Goal: Browse casually: Explore the website without a specific task or goal

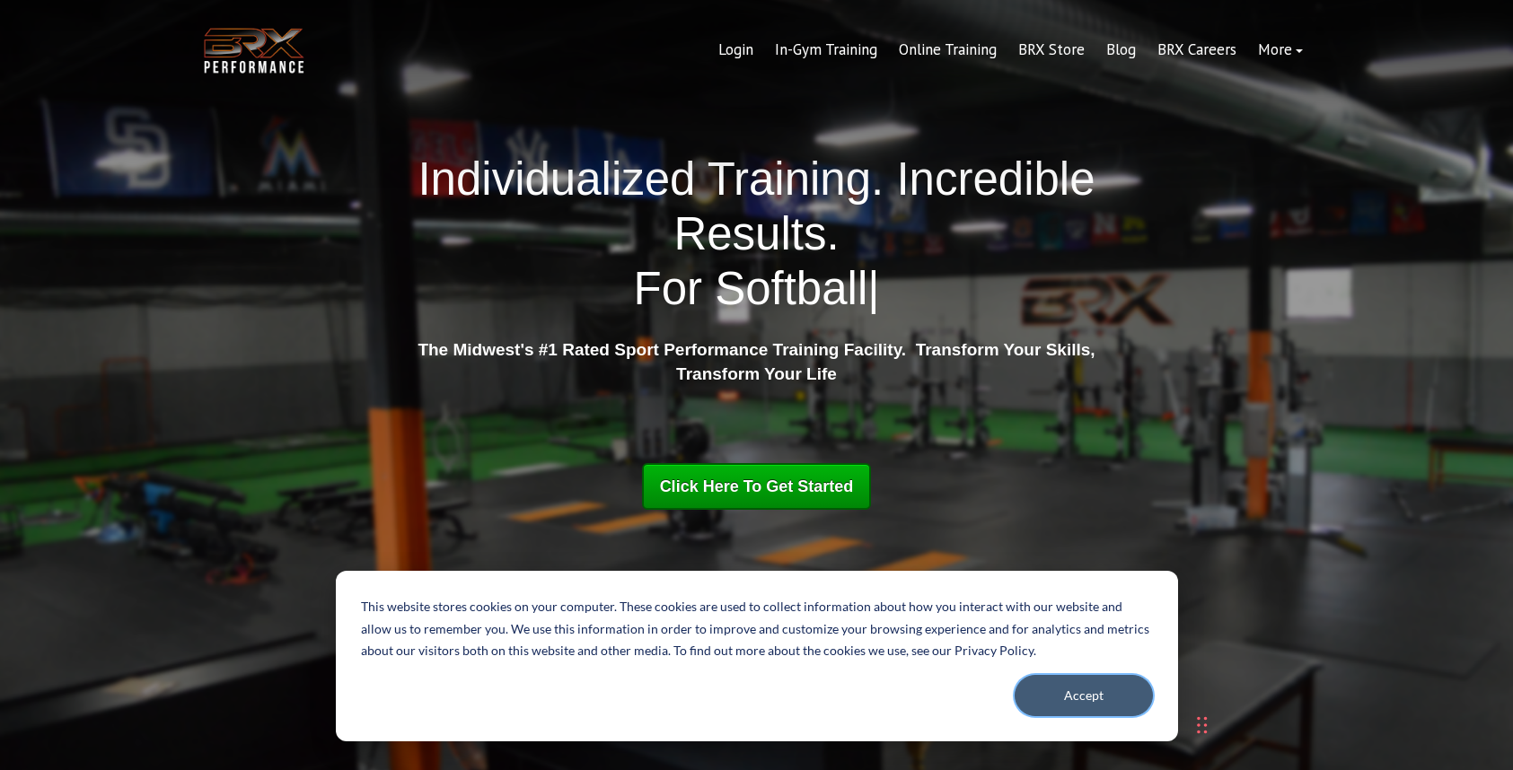
click at [1098, 695] on button "Accept" at bounding box center [1084, 695] width 138 height 41
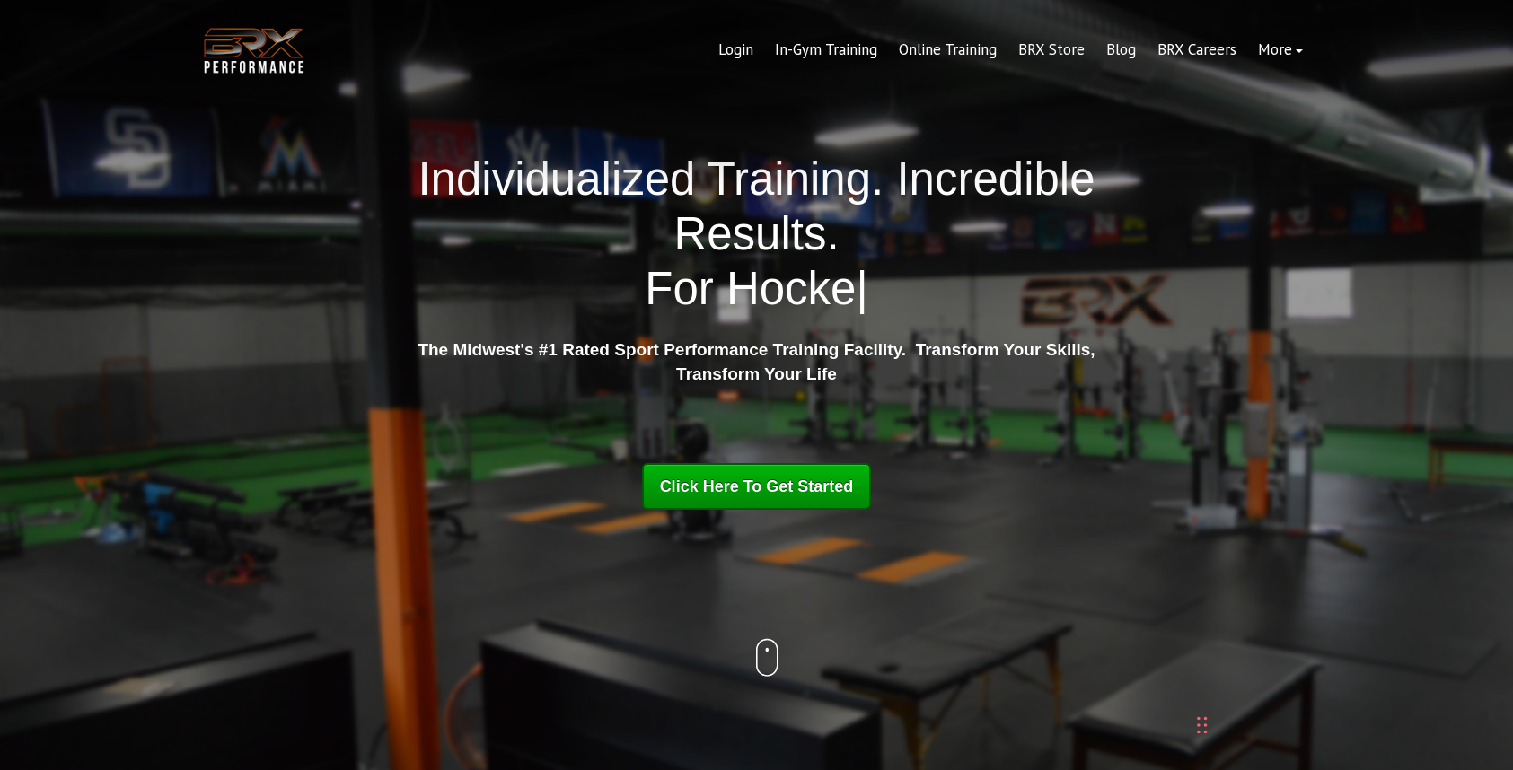
click at [767, 658] on icon at bounding box center [773, 660] width 12 height 40
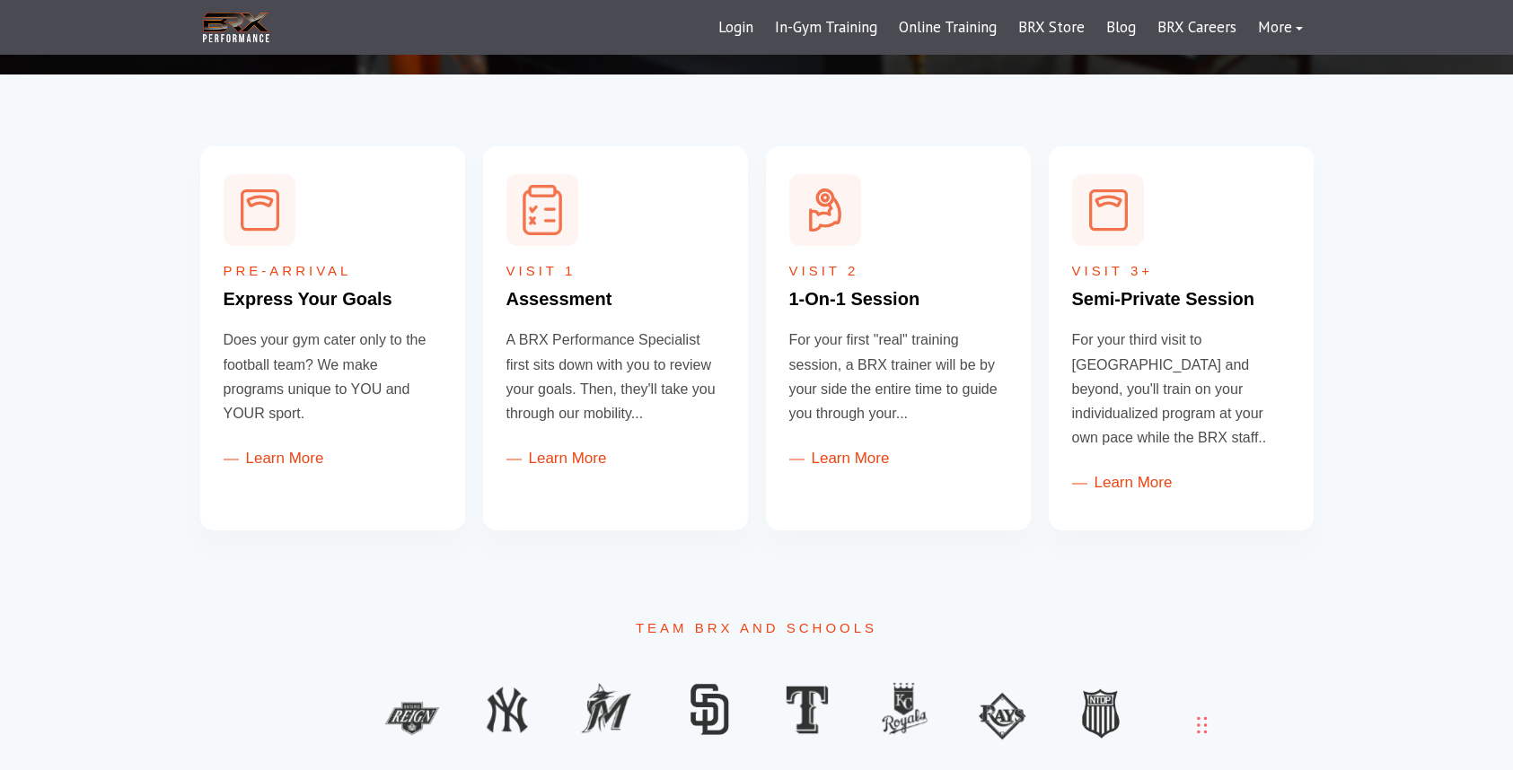
scroll to position [718, 0]
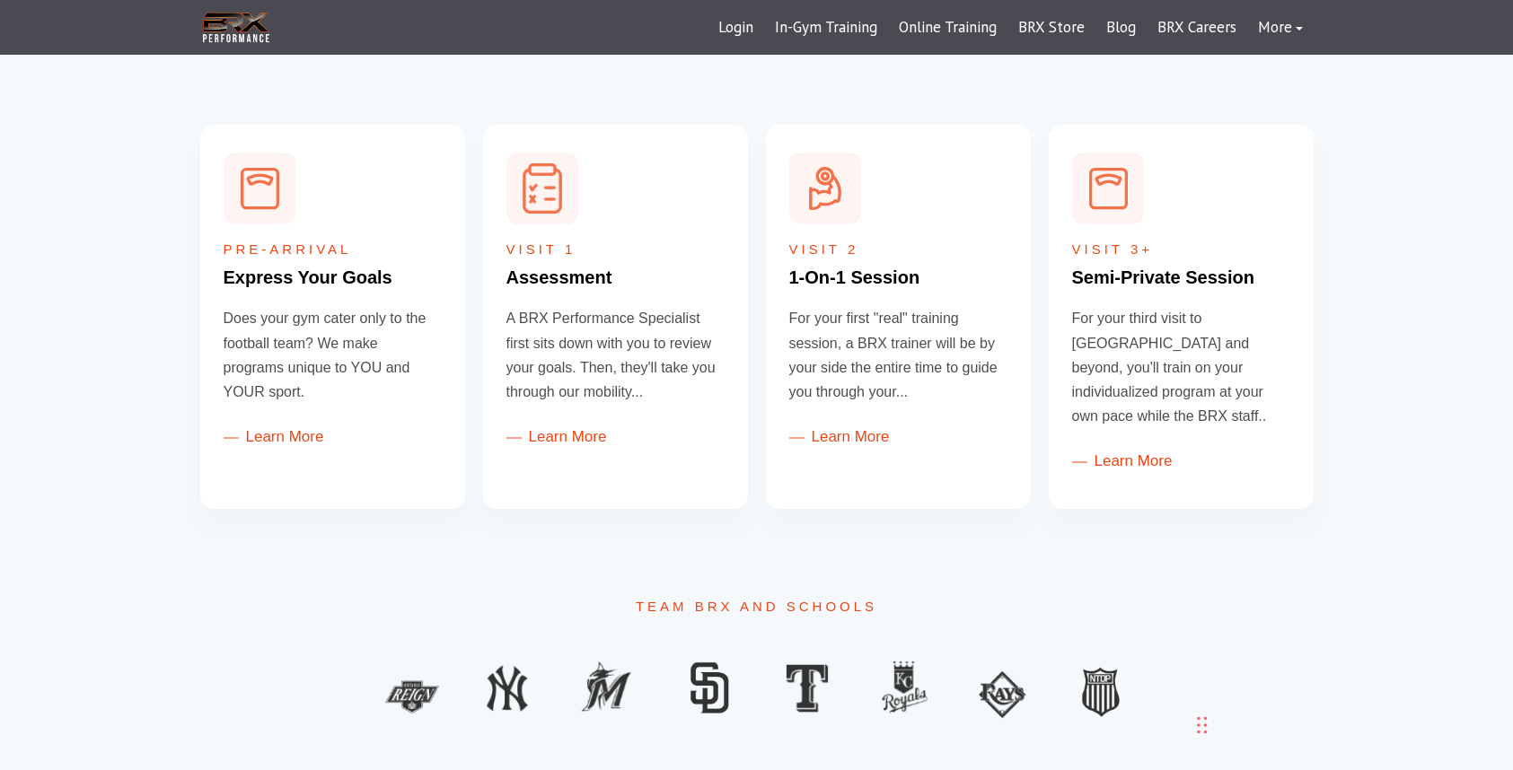
click at [757, 238] on div "Pre-Arrival Express Your Goals Does your gym cater only to the football team? W…" at bounding box center [756, 317] width 1113 height 384
click at [1040, 303] on div "Pre-Arrival Express Your Goals Does your gym cater only to the football team? W…" at bounding box center [756, 317] width 1113 height 384
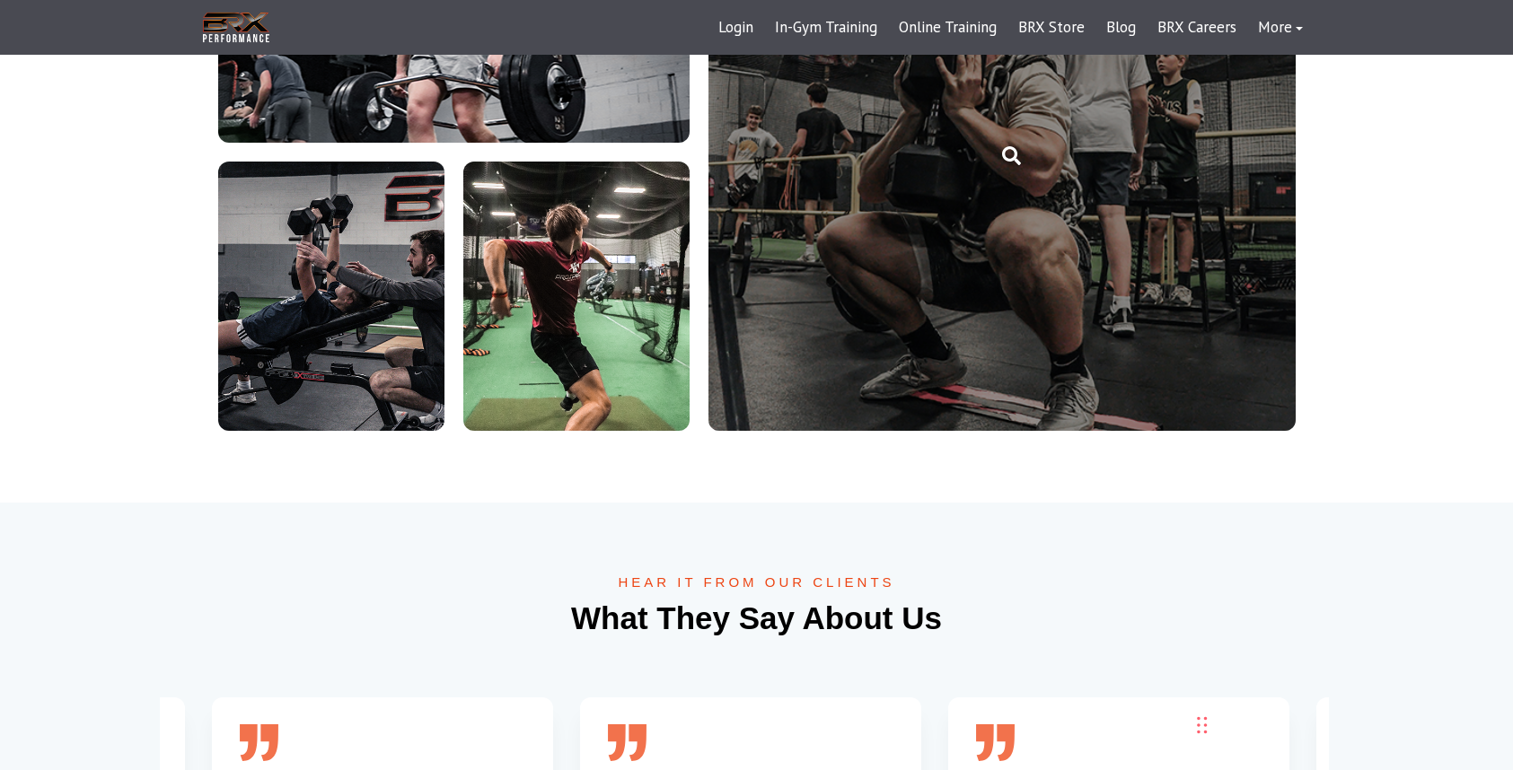
scroll to position [4338, 0]
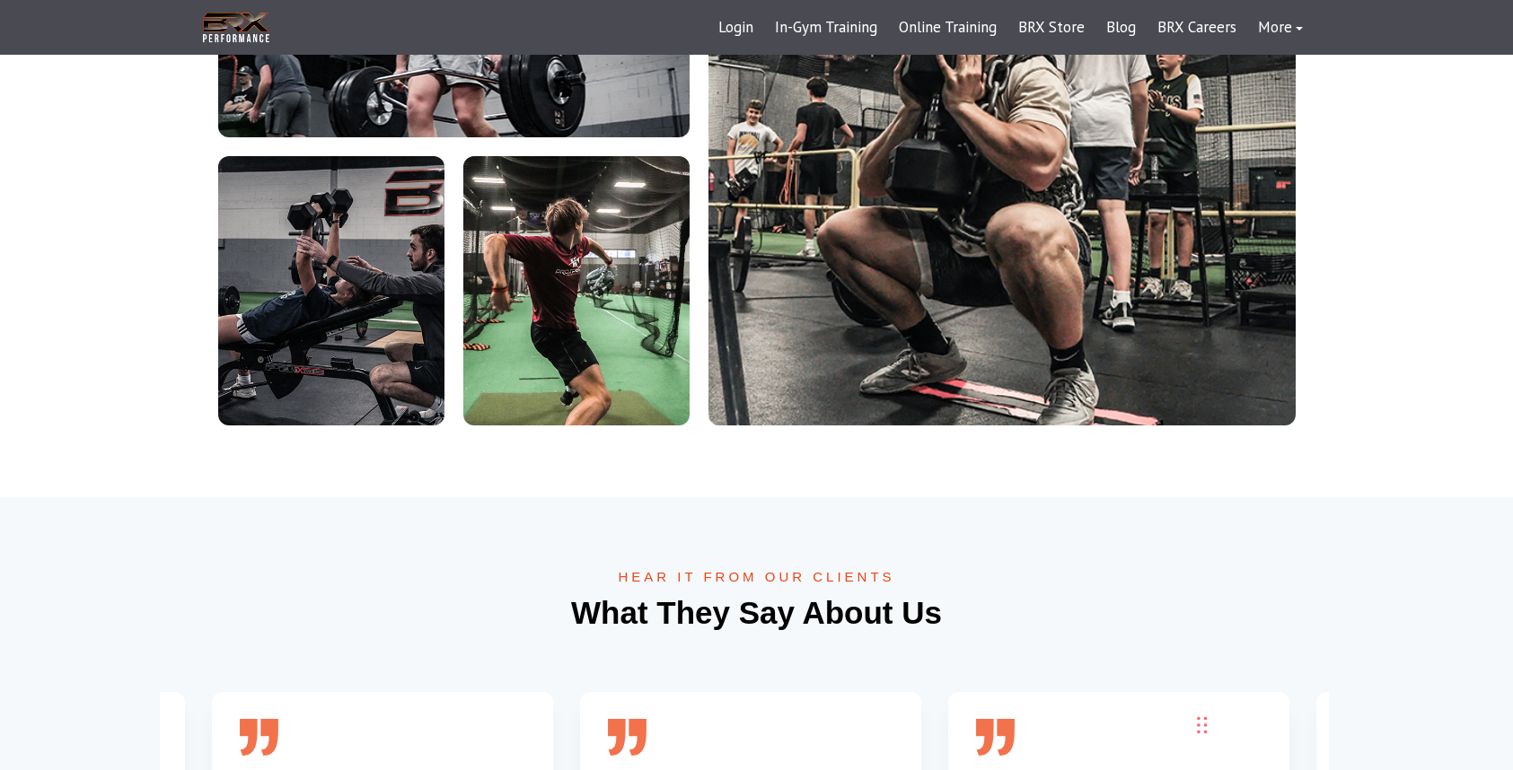
click at [697, 216] on div "brx-performance-img1 brx-performance-img2 brx-performance-img3 brx-performance-…" at bounding box center [756, 147] width 1077 height 558
click at [699, 209] on div "brx-performance-img1 brx-performance-img2 brx-performance-img3 brx-performance-…" at bounding box center [756, 147] width 1077 height 558
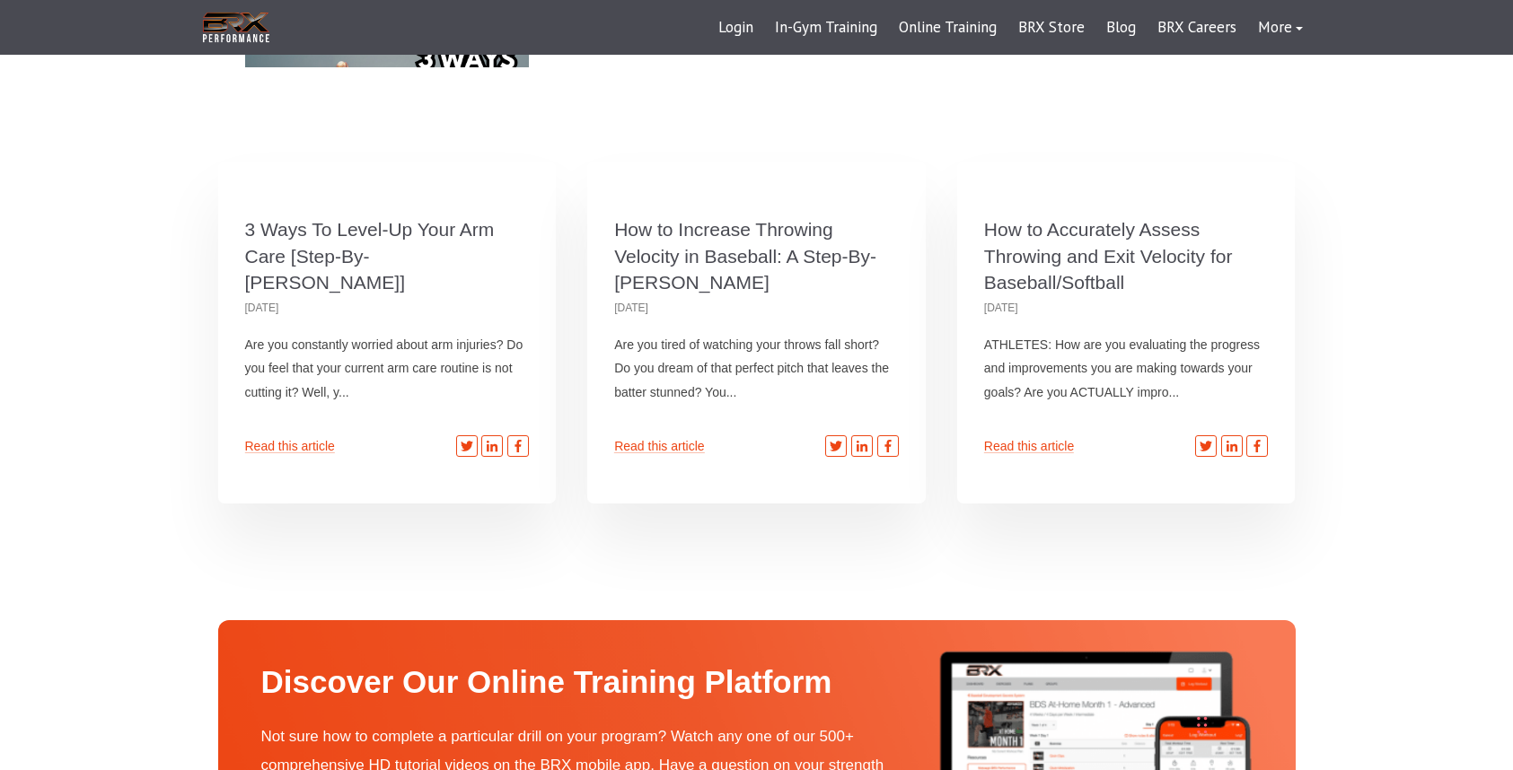
scroll to position [5762, 0]
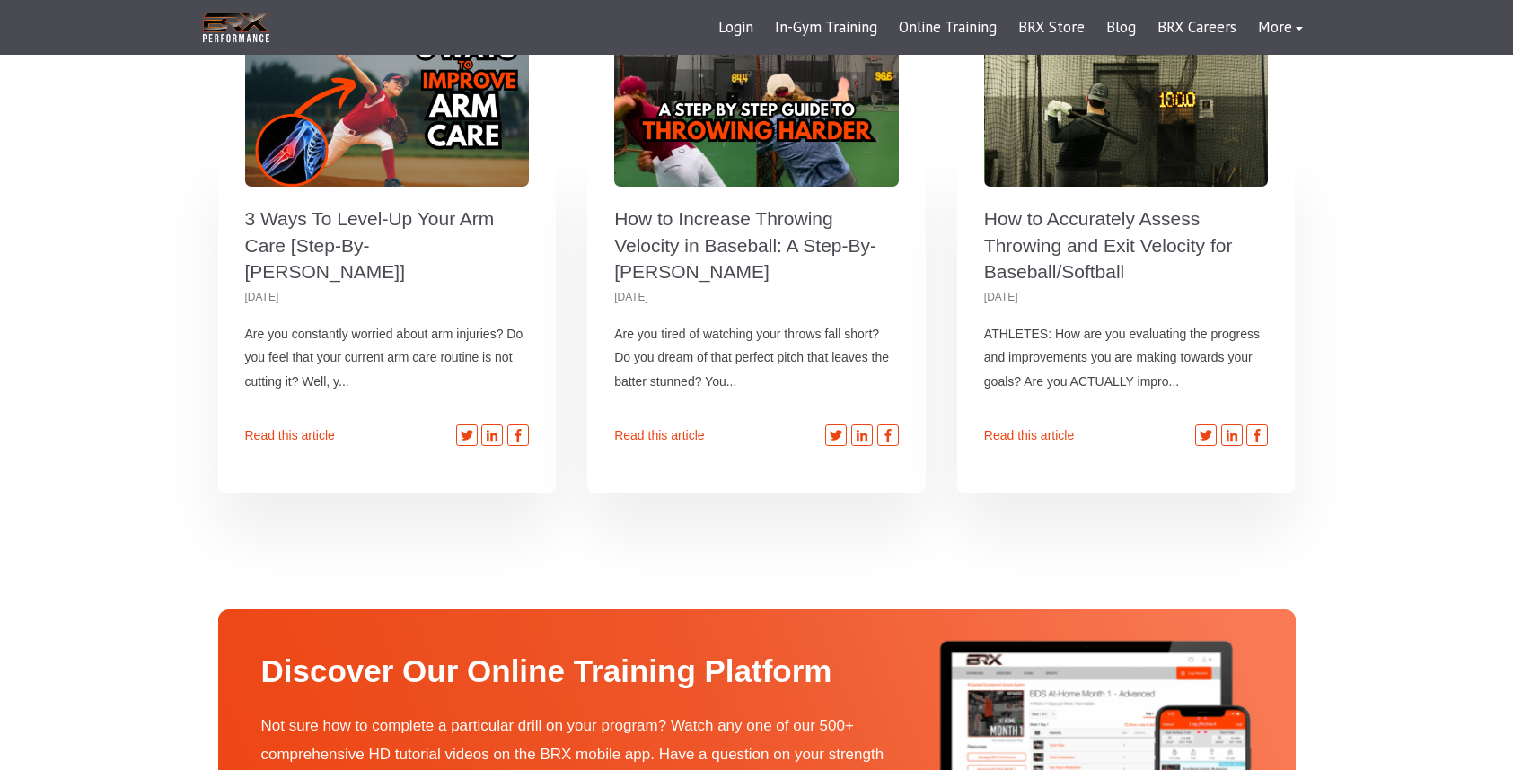
click at [570, 231] on div "3 Ways To Level-Up Your Arm Care [Step-By- [PERSON_NAME]] 3 Ways To Level-Up Yo…" at bounding box center [756, 263] width 1077 height 459
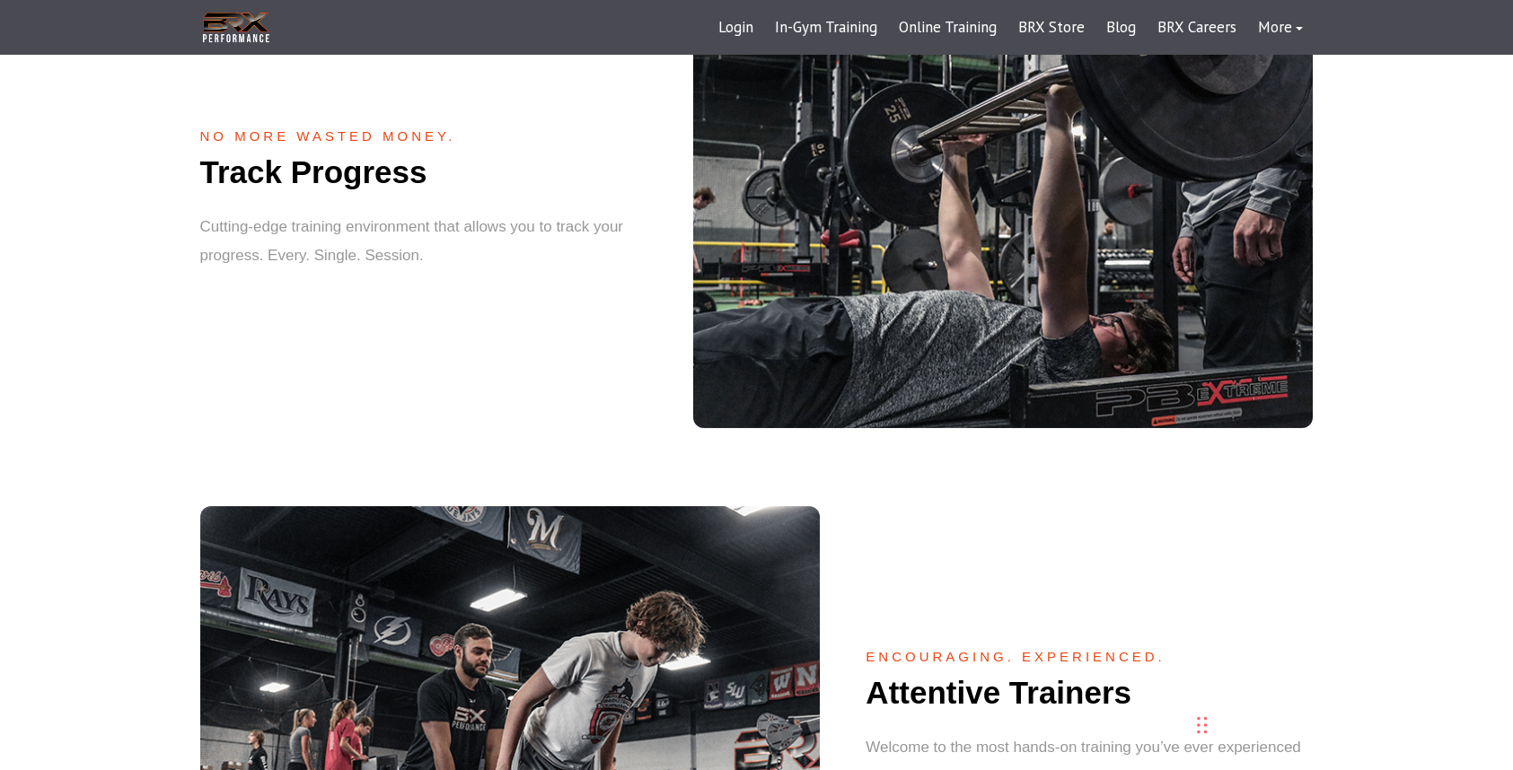
scroll to position [1953, 0]
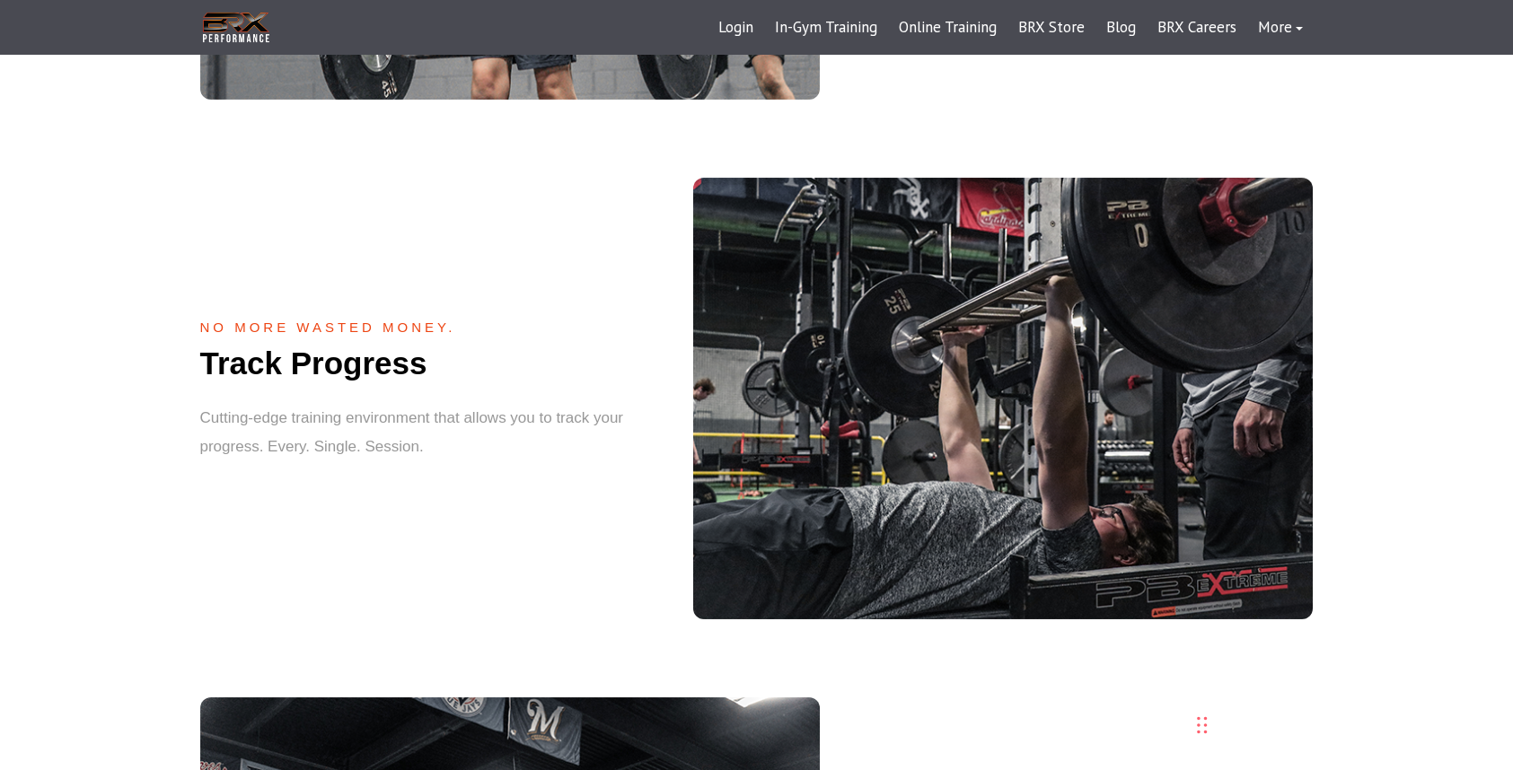
click at [1064, 112] on div "No more wasted money. Track Progress Cutting-edge training environment that all…" at bounding box center [756, 366] width 1513 height 521
click at [1028, 106] on div "No more wasted money. Track Progress Cutting-edge training environment that all…" at bounding box center [756, 366] width 1513 height 521
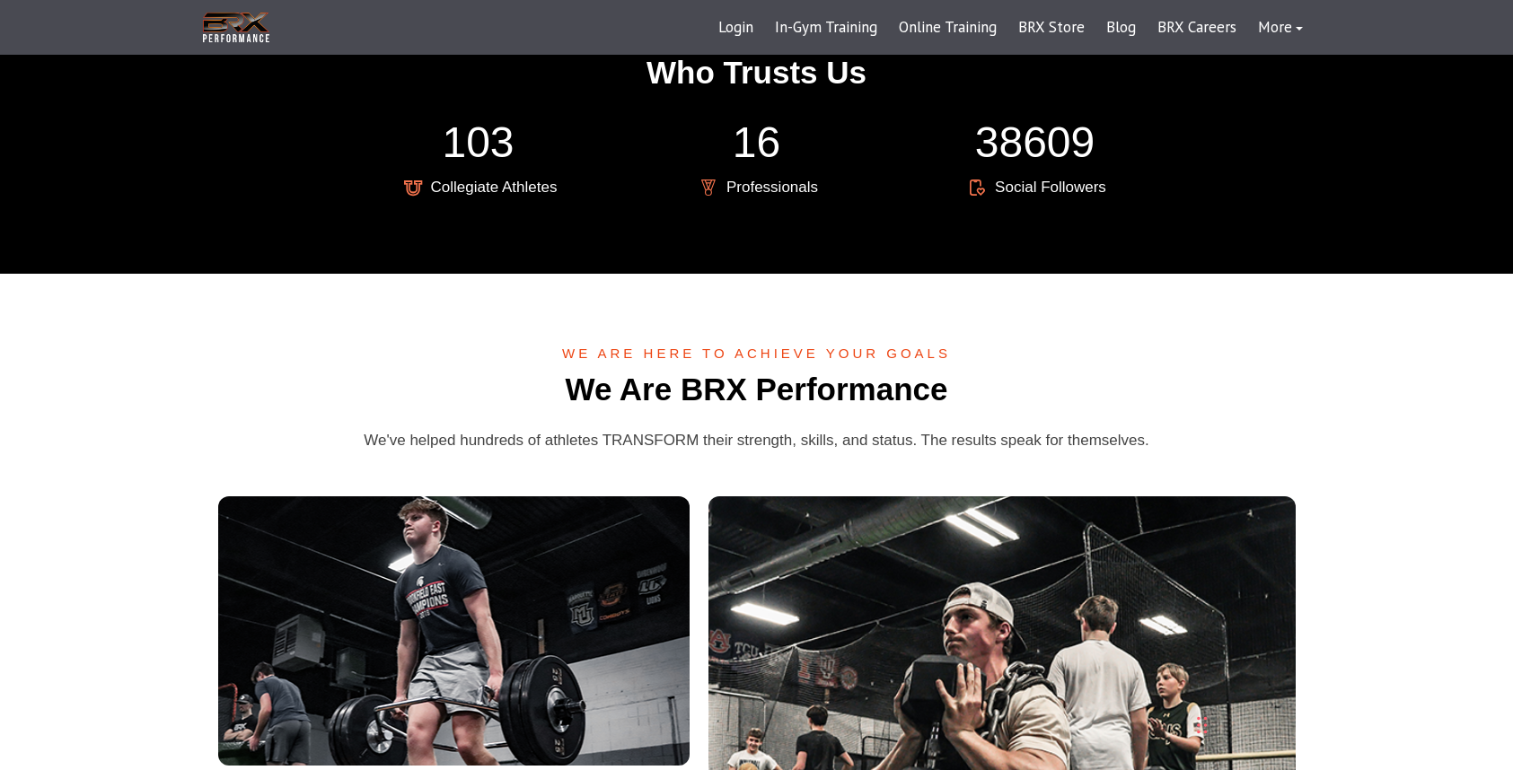
scroll to position [3940, 0]
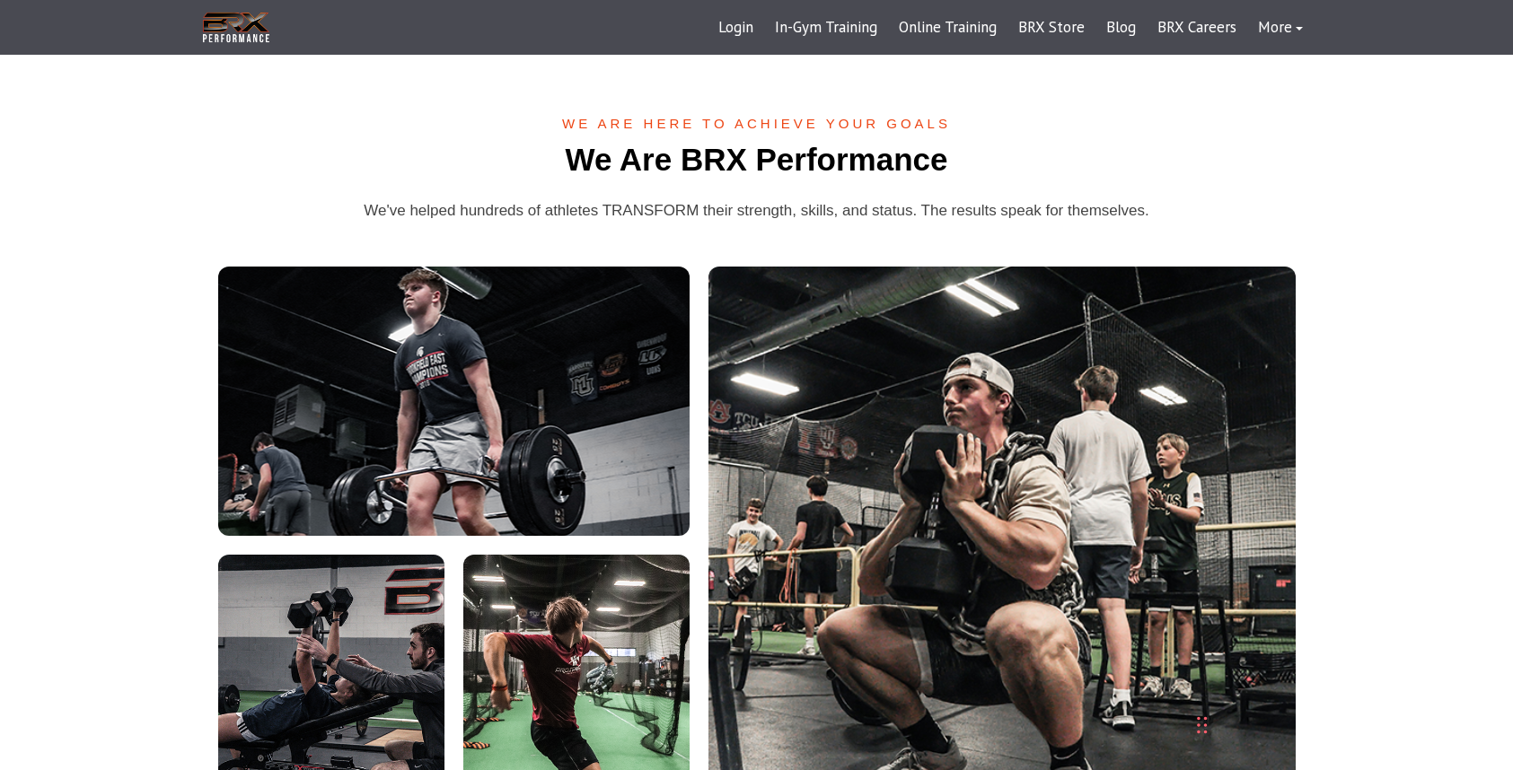
click at [1305, 294] on div "we are here to achieve your goals We Are BRX Performance We've helped hundreds …" at bounding box center [756, 470] width 1113 height 708
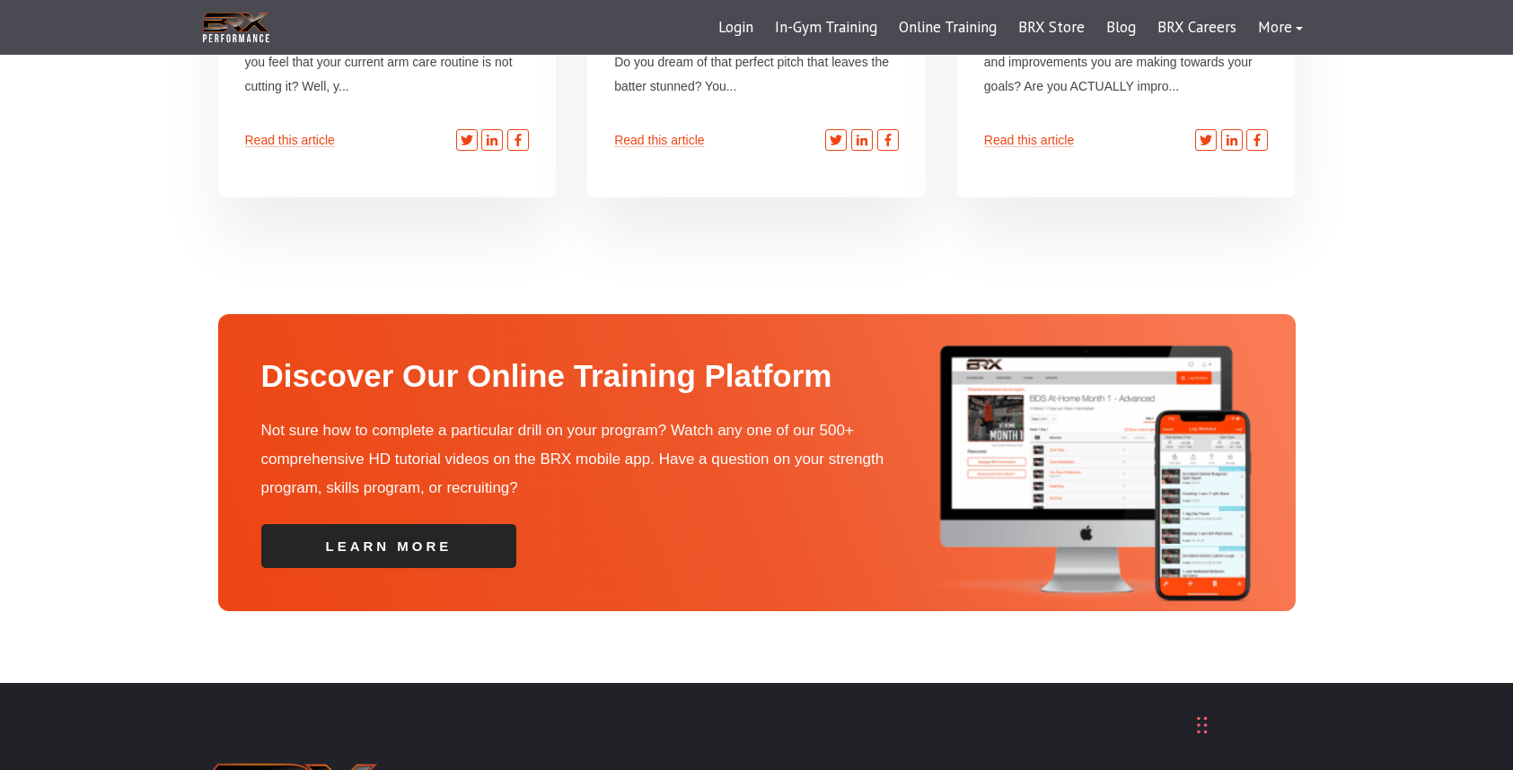
scroll to position [6353, 0]
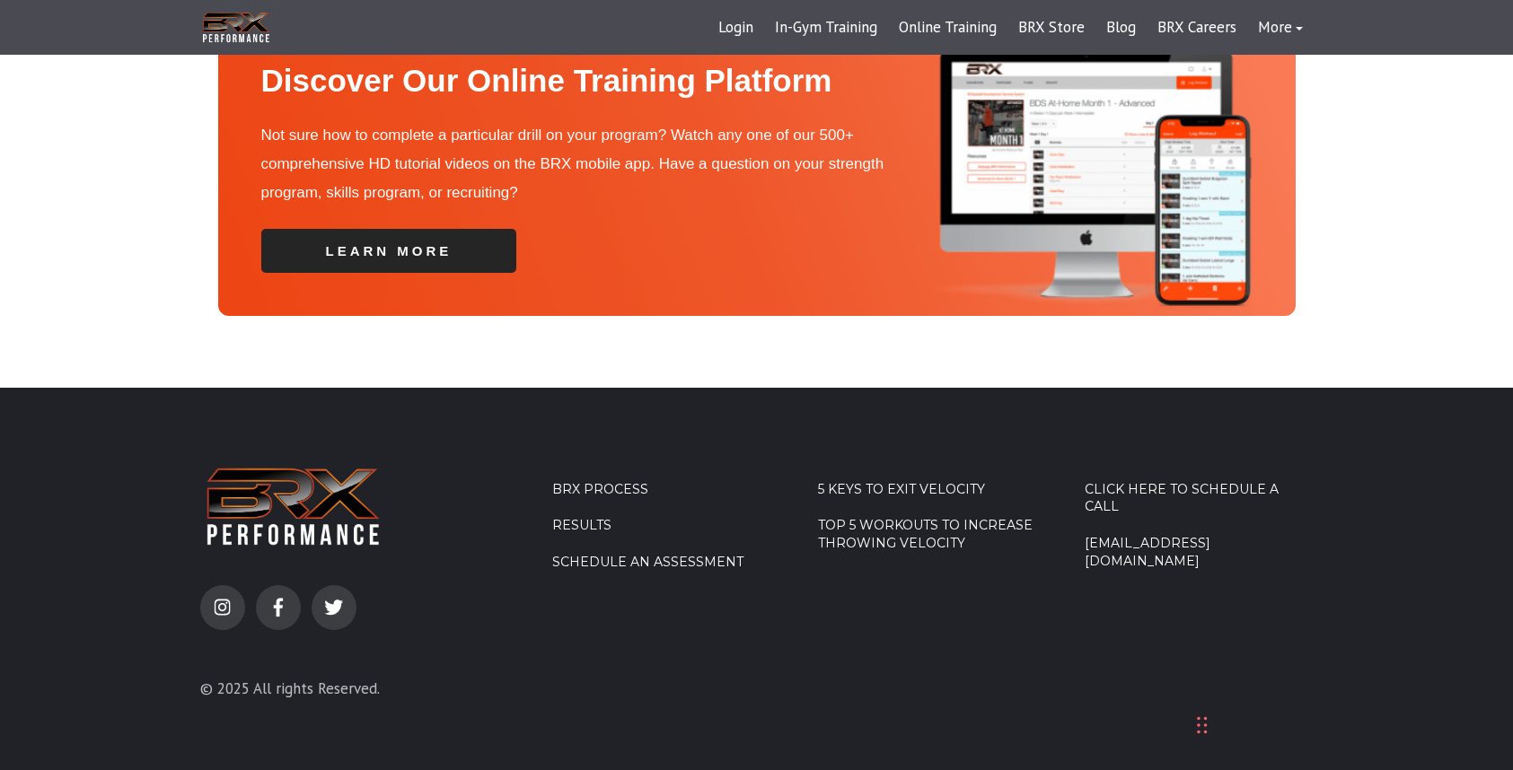
click at [737, 414] on footer "instagram facebook-f twitter © 2025 All rights Reserved. BRX Process Results Sc…" at bounding box center [756, 593] width 1513 height 410
click at [726, 400] on footer "instagram facebook-f twitter © 2025 All rights Reserved. BRX Process Results Sc…" at bounding box center [756, 593] width 1513 height 410
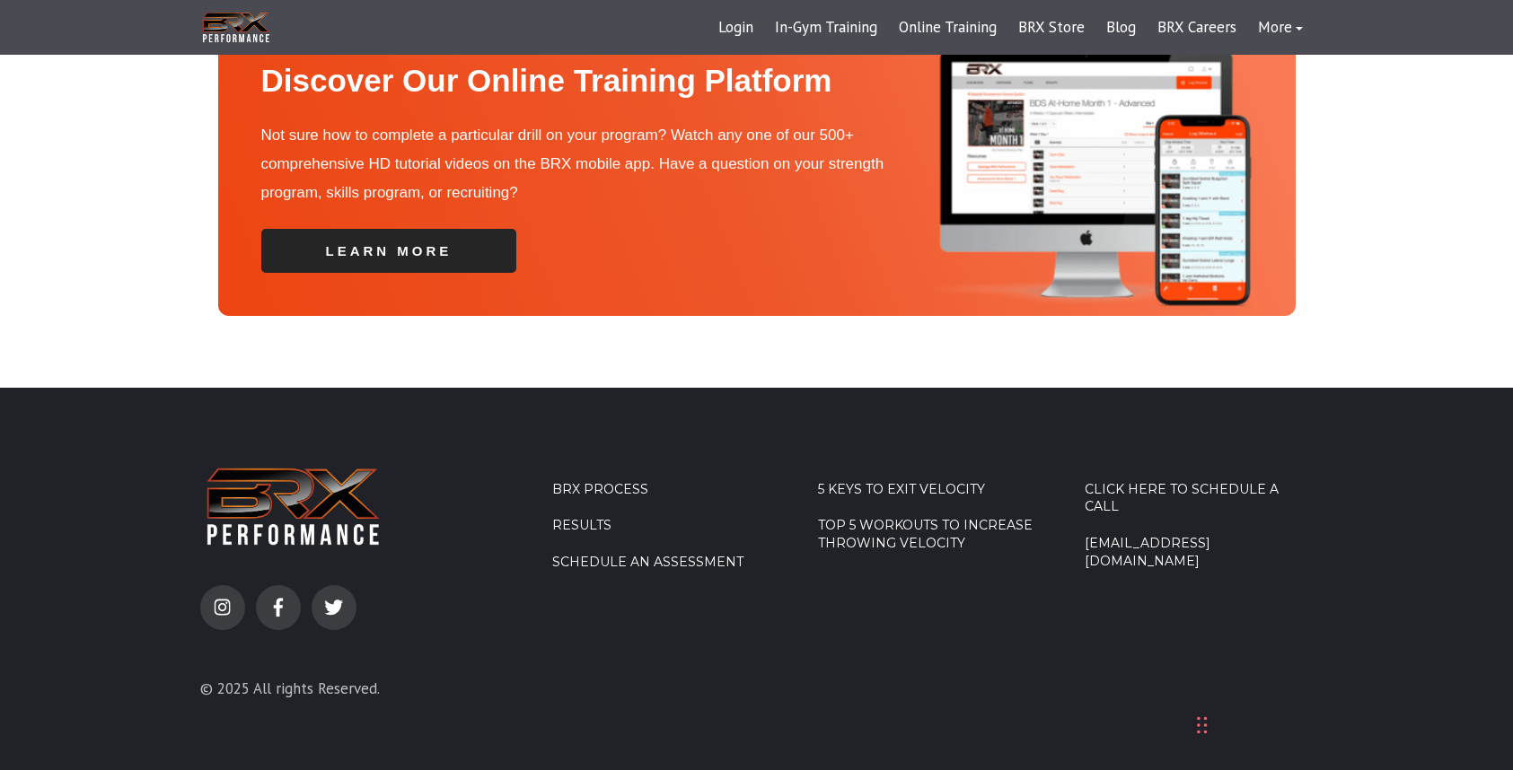
click at [726, 409] on footer "instagram facebook-f twitter © 2025 All rights Reserved. BRX Process Results Sc…" at bounding box center [756, 593] width 1513 height 410
click at [723, 406] on footer "instagram facebook-f twitter © 2025 All rights Reserved. BRX Process Results Sc…" at bounding box center [756, 593] width 1513 height 410
click at [724, 340] on div "Discover Our Online Training Platform Not sure how to complete a particular dri…" at bounding box center [756, 181] width 1513 height 414
click at [724, 321] on div "Discover Our Online Training Platform Not sure how to complete a particular dri…" at bounding box center [756, 181] width 1513 height 414
